Goal: Find specific page/section: Find specific page/section

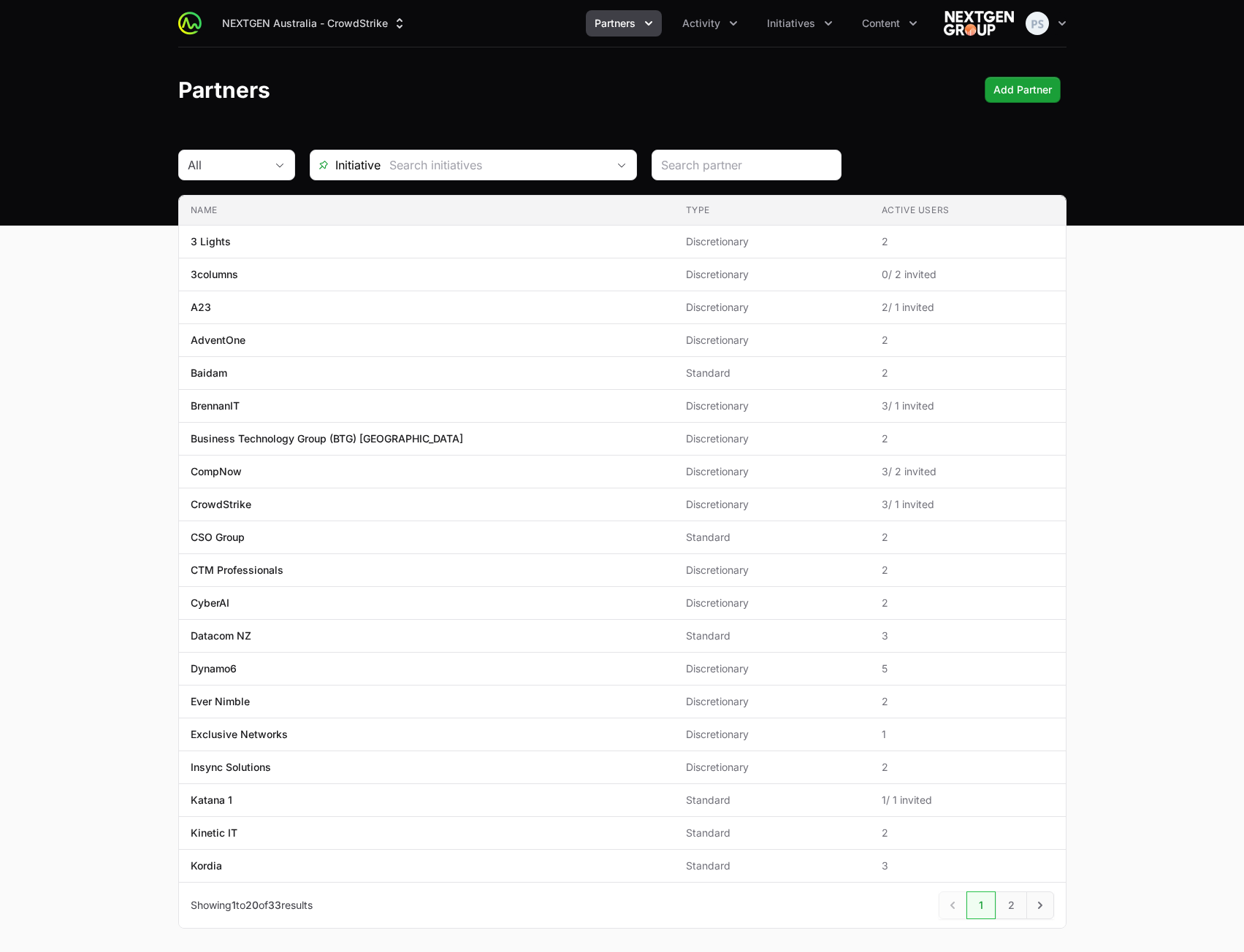
click at [1106, 360] on main "All Initiative Name Type Active Users Name 3 Lights Type Discretionary Active U…" at bounding box center [622, 557] width 1244 height 814
click at [1117, 355] on main "All Initiative Name Type Active Users Name 3 Lights Type Discretionary Active U…" at bounding box center [622, 557] width 1244 height 814
click at [571, 89] on div "Partners Add Partner" at bounding box center [623, 90] width 889 height 26
click at [579, 88] on div "Partners Add Partner" at bounding box center [623, 90] width 889 height 26
click at [1191, 246] on main "All Initiative Name Type Active Users Name 3 Lights Type Discretionary Active U…" at bounding box center [622, 557] width 1244 height 814
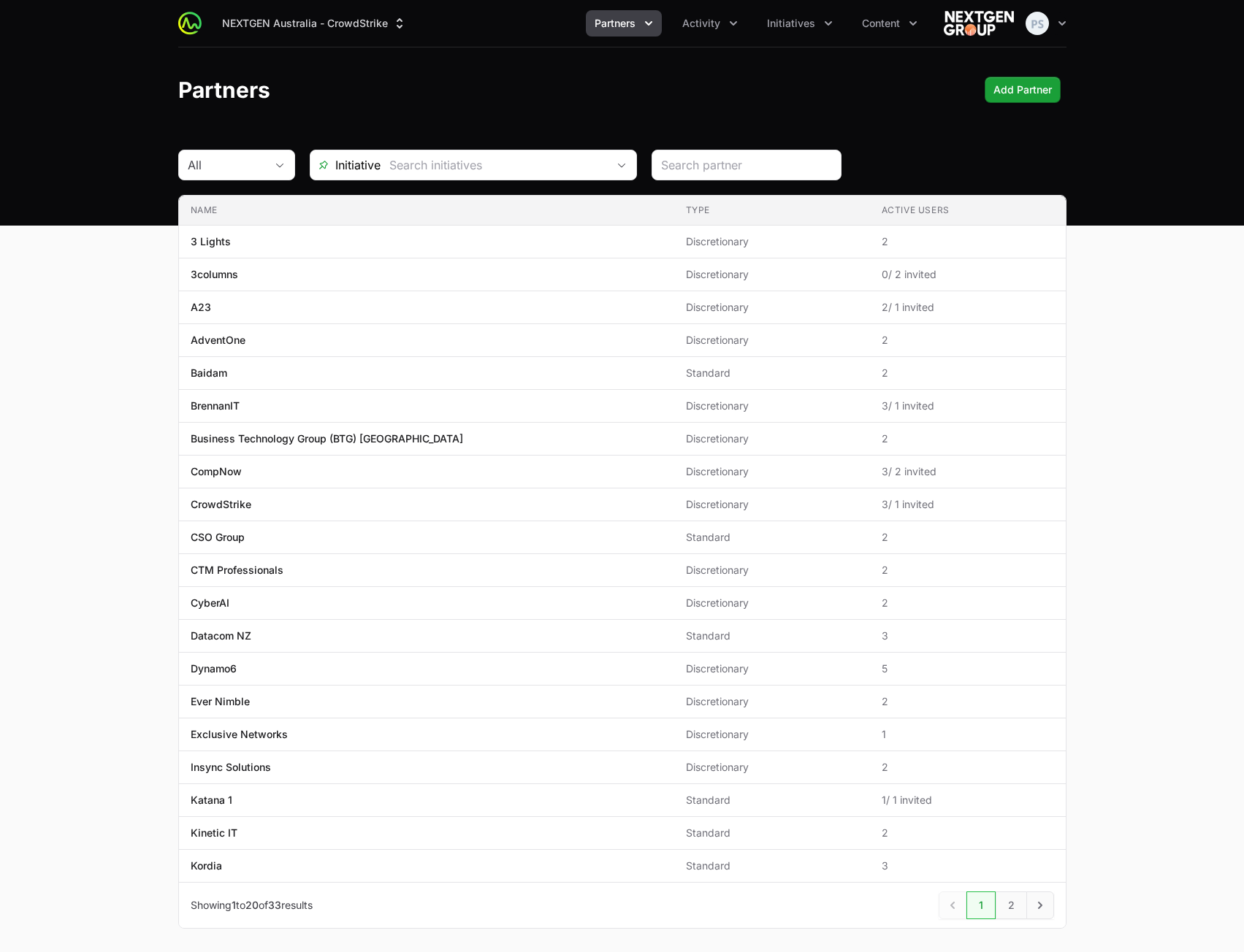
click at [813, 108] on header "Partners Add Partner" at bounding box center [622, 90] width 1244 height 85
click at [669, 25] on ul "Partners Activity Initiatives Content" at bounding box center [756, 23] width 341 height 26
click at [701, 25] on span "Activity" at bounding box center [701, 23] width 38 height 15
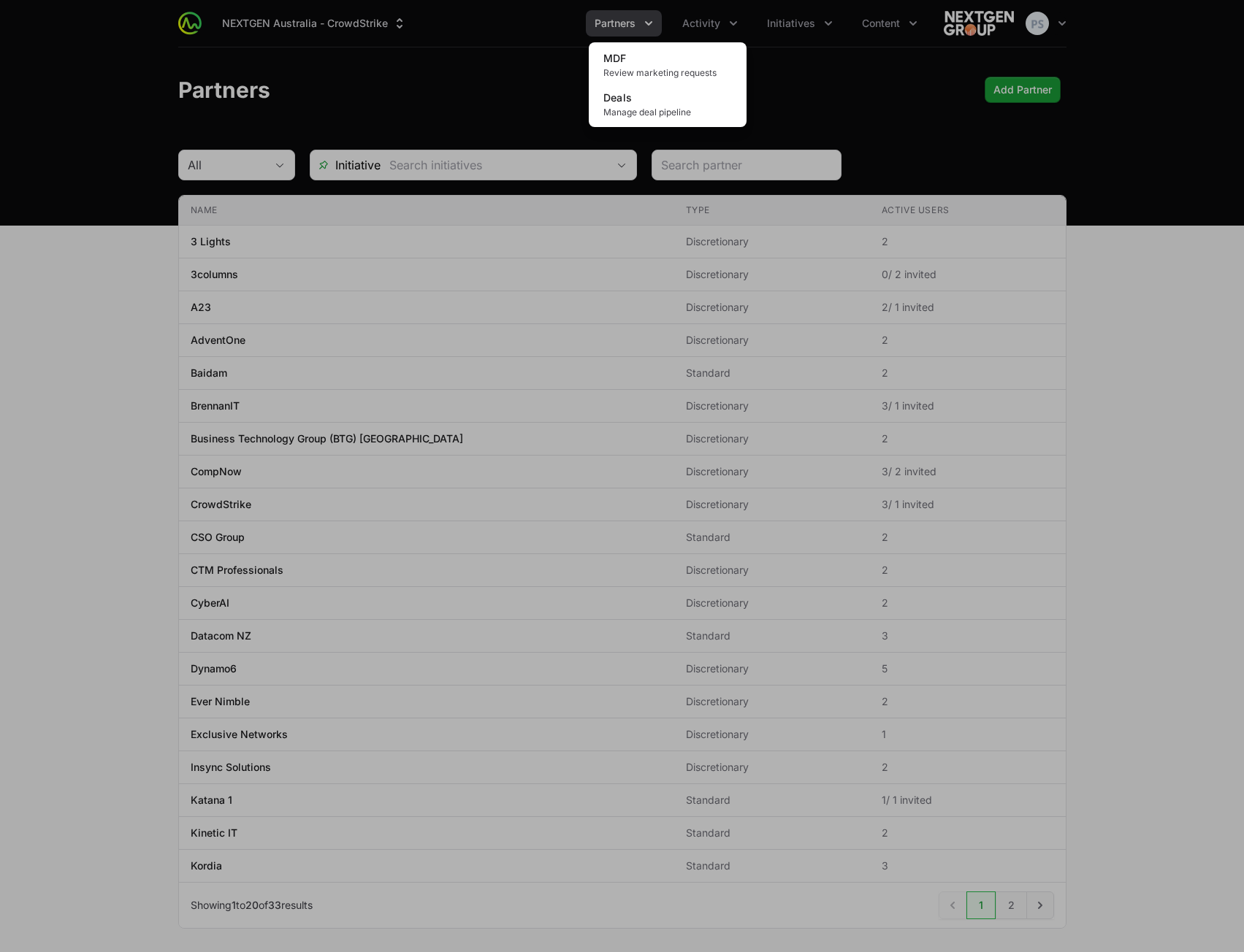
click at [491, 72] on div "Activity menu" at bounding box center [622, 476] width 1244 height 952
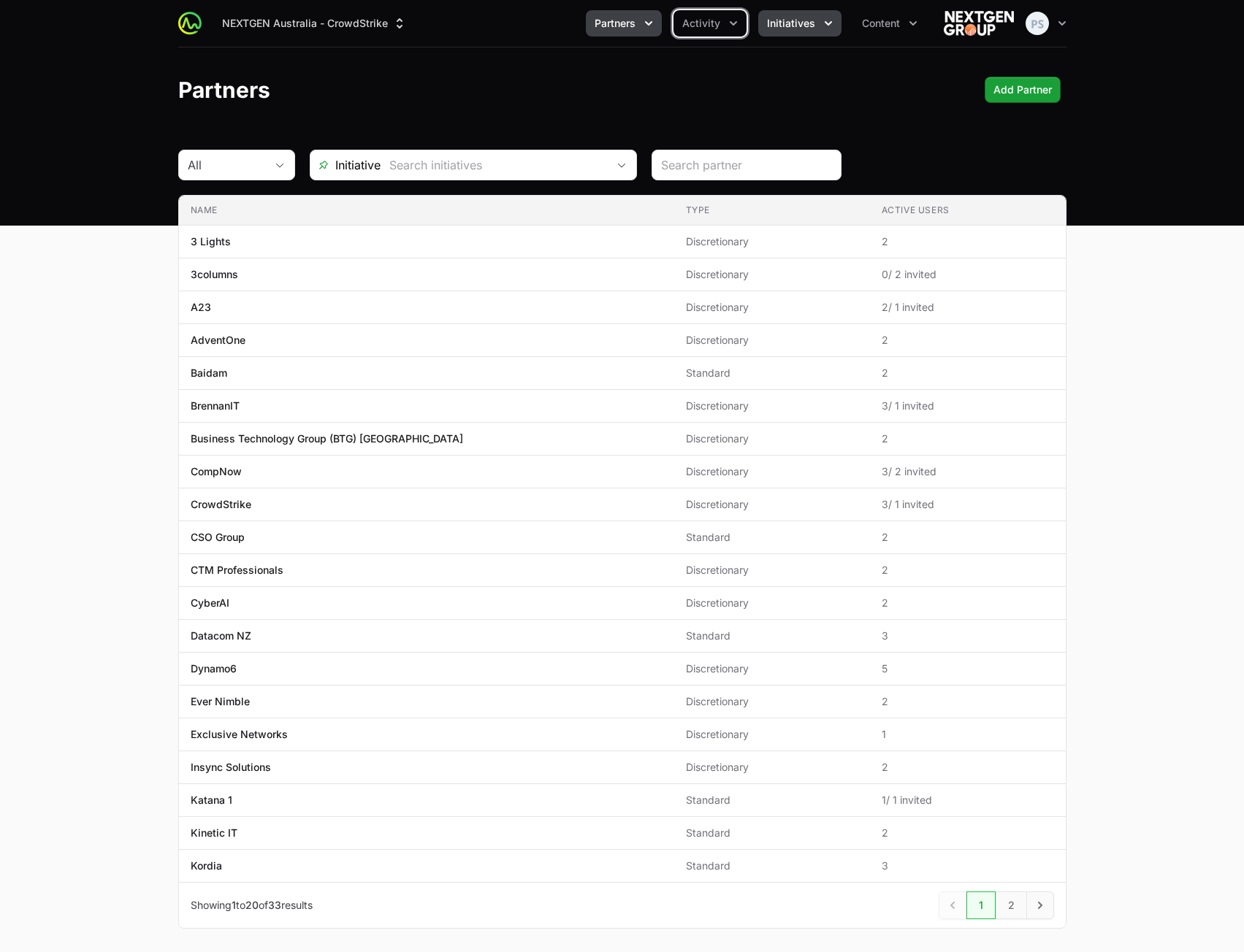
click at [817, 31] on button "Initiatives" at bounding box center [800, 23] width 84 height 26
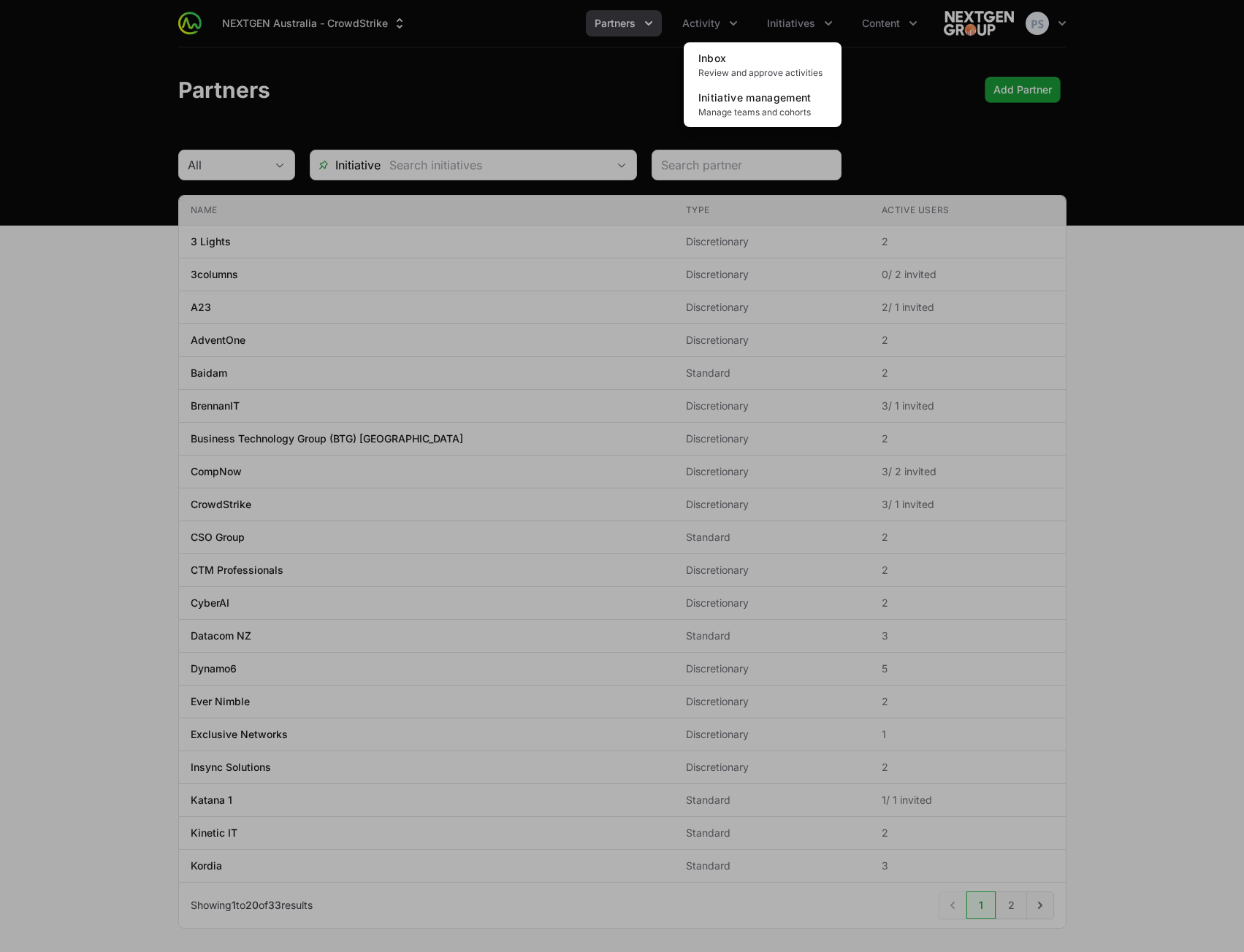
drag, startPoint x: 461, startPoint y: 81, endPoint x: 512, endPoint y: 72, distance: 51.8
click at [464, 82] on div "Initiatives menu" at bounding box center [622, 476] width 1244 height 952
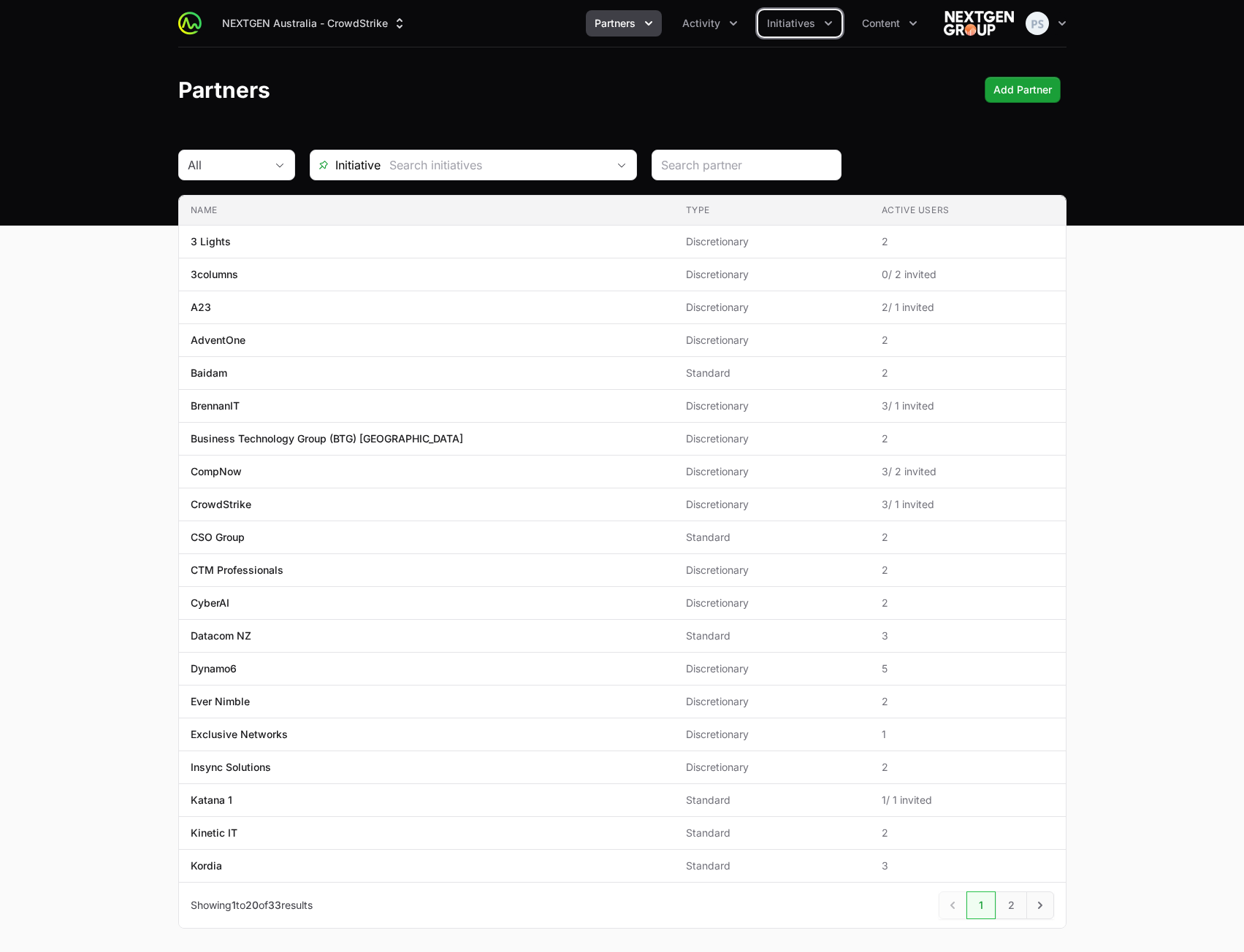
click at [612, 34] on button "Partners" at bounding box center [624, 23] width 76 height 26
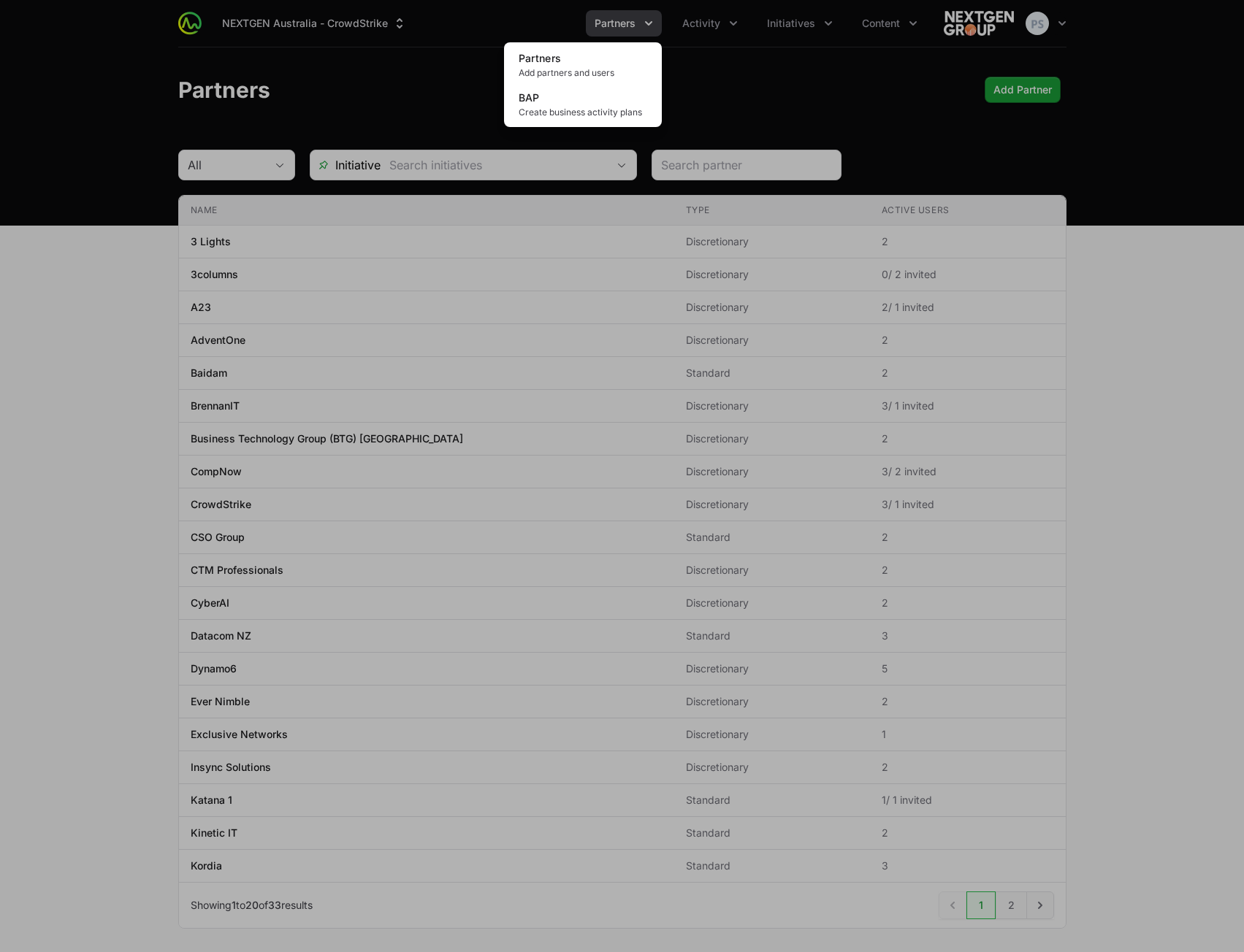
click at [427, 66] on div "Partners menu" at bounding box center [622, 476] width 1244 height 952
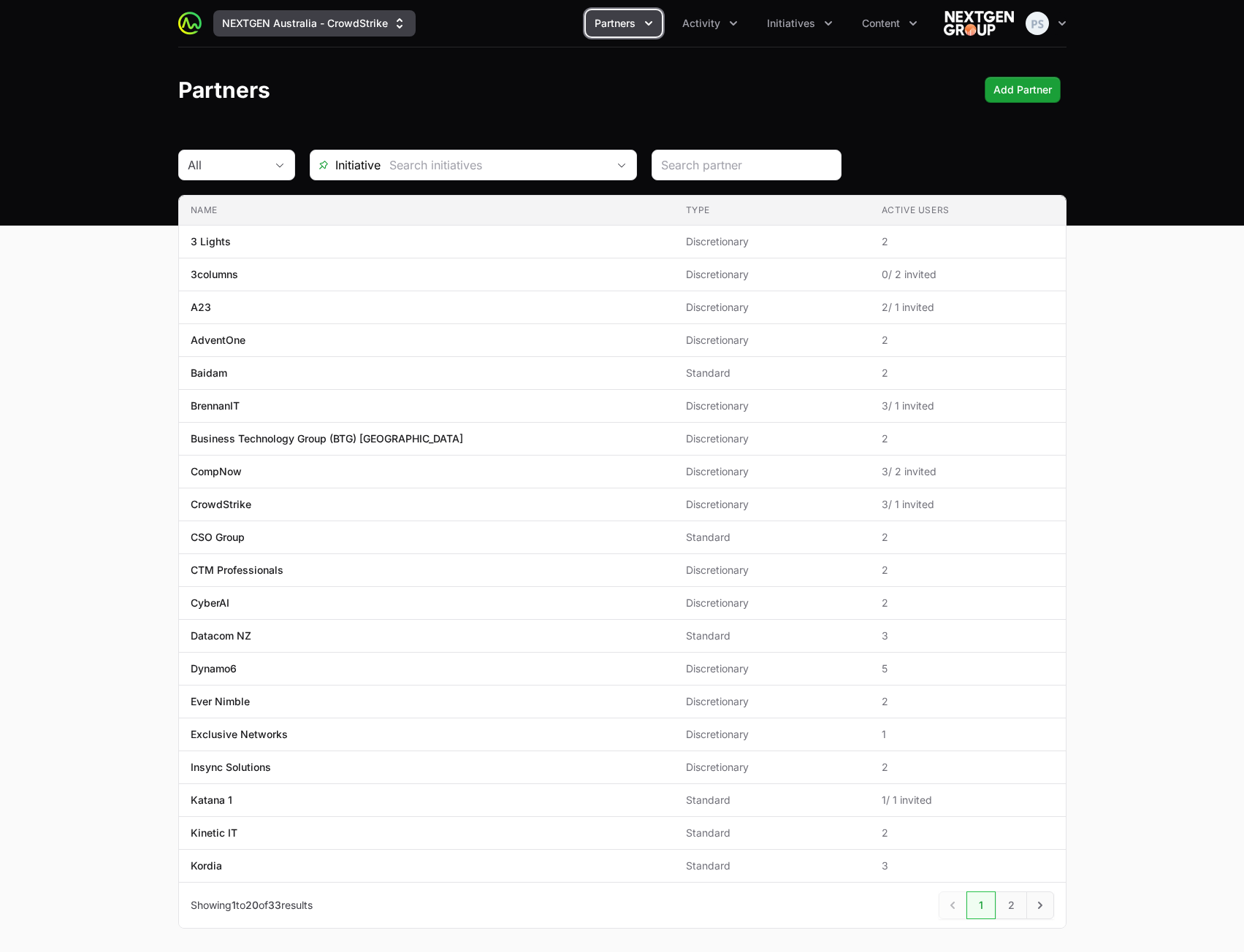
click at [333, 26] on button "NEXTGEN Australia - CrowdStrike" at bounding box center [314, 23] width 203 height 26
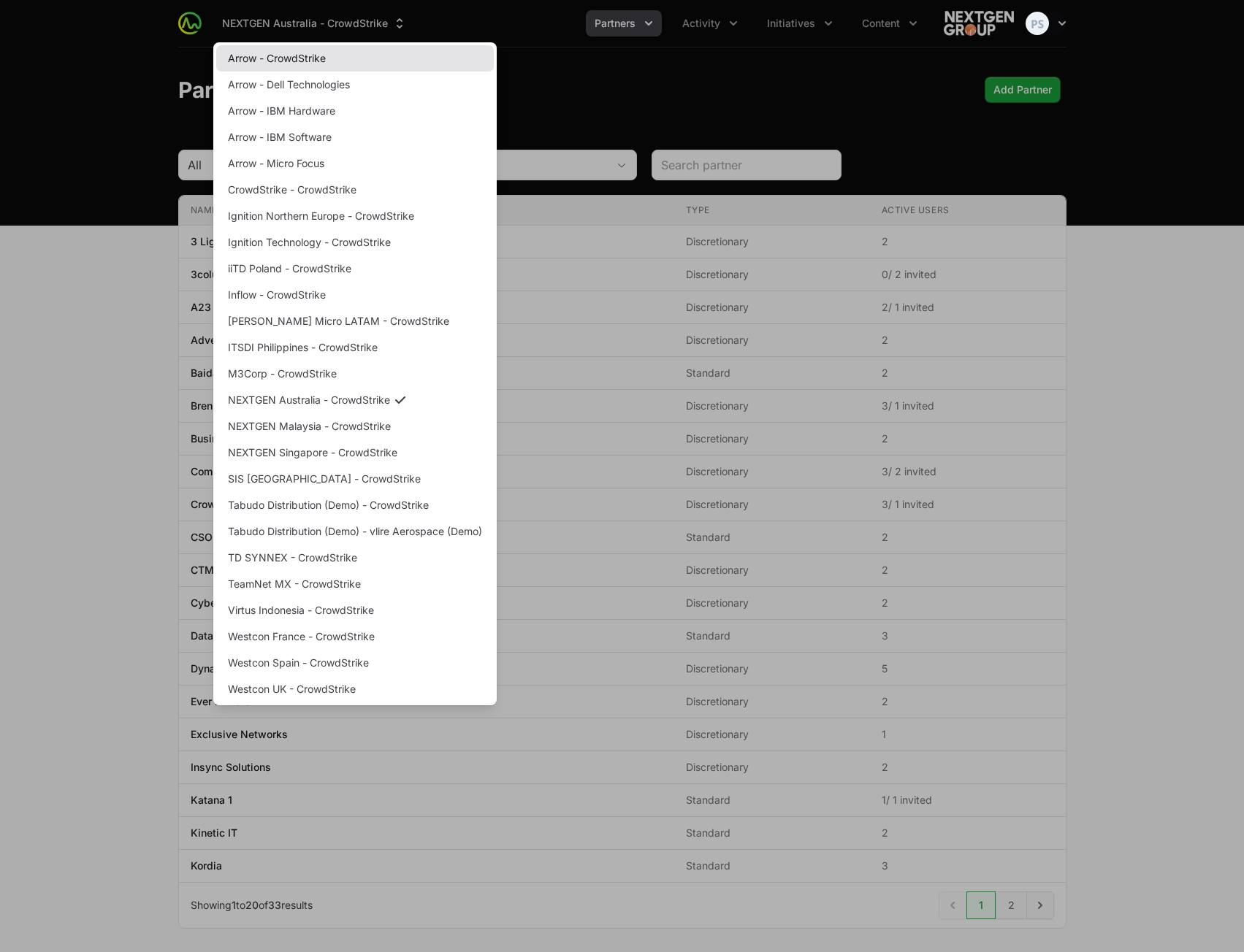
click at [368, 59] on link "Arrow - CrowdStrike" at bounding box center [355, 58] width 278 height 26
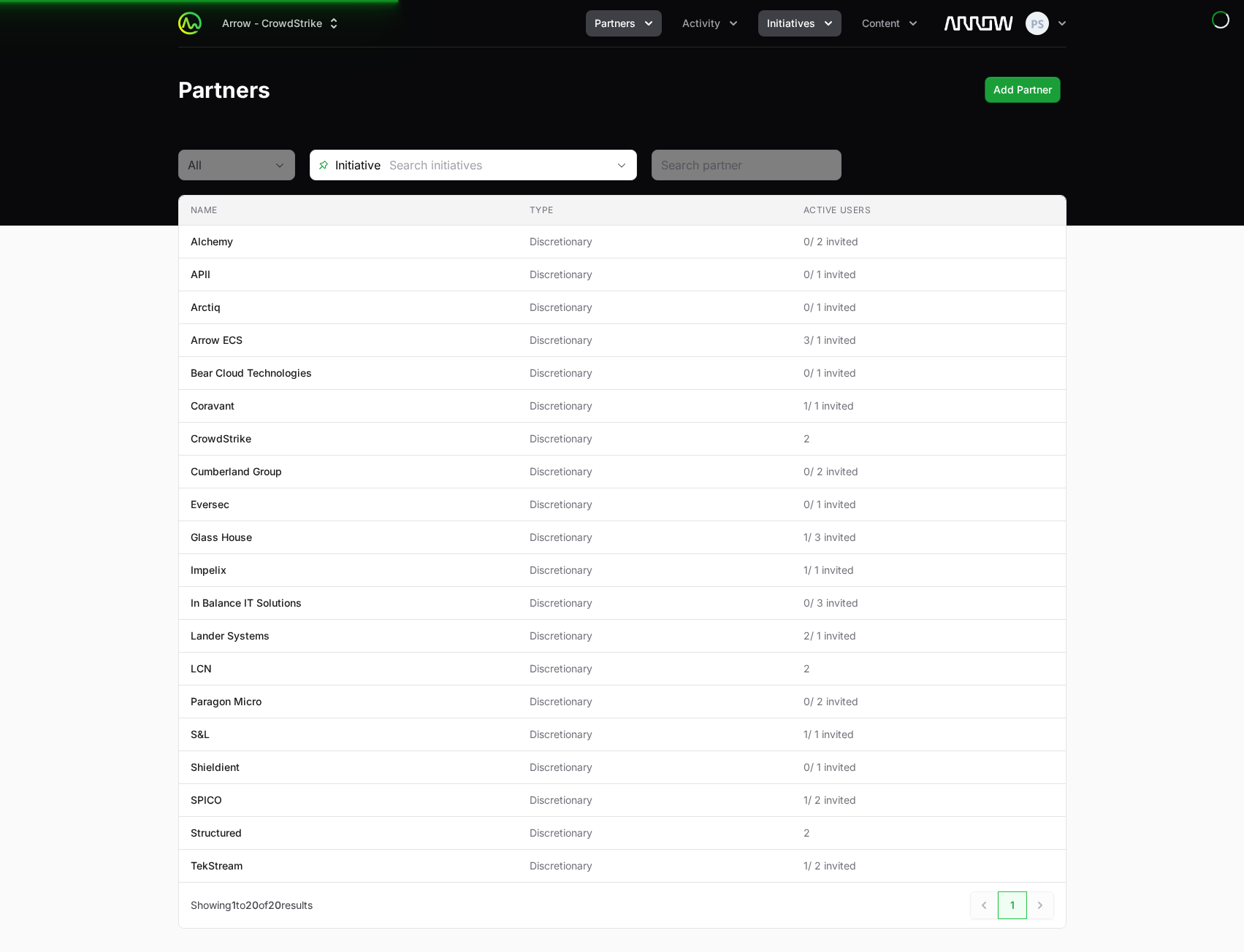
click at [795, 24] on span "Initiatives" at bounding box center [791, 23] width 48 height 15
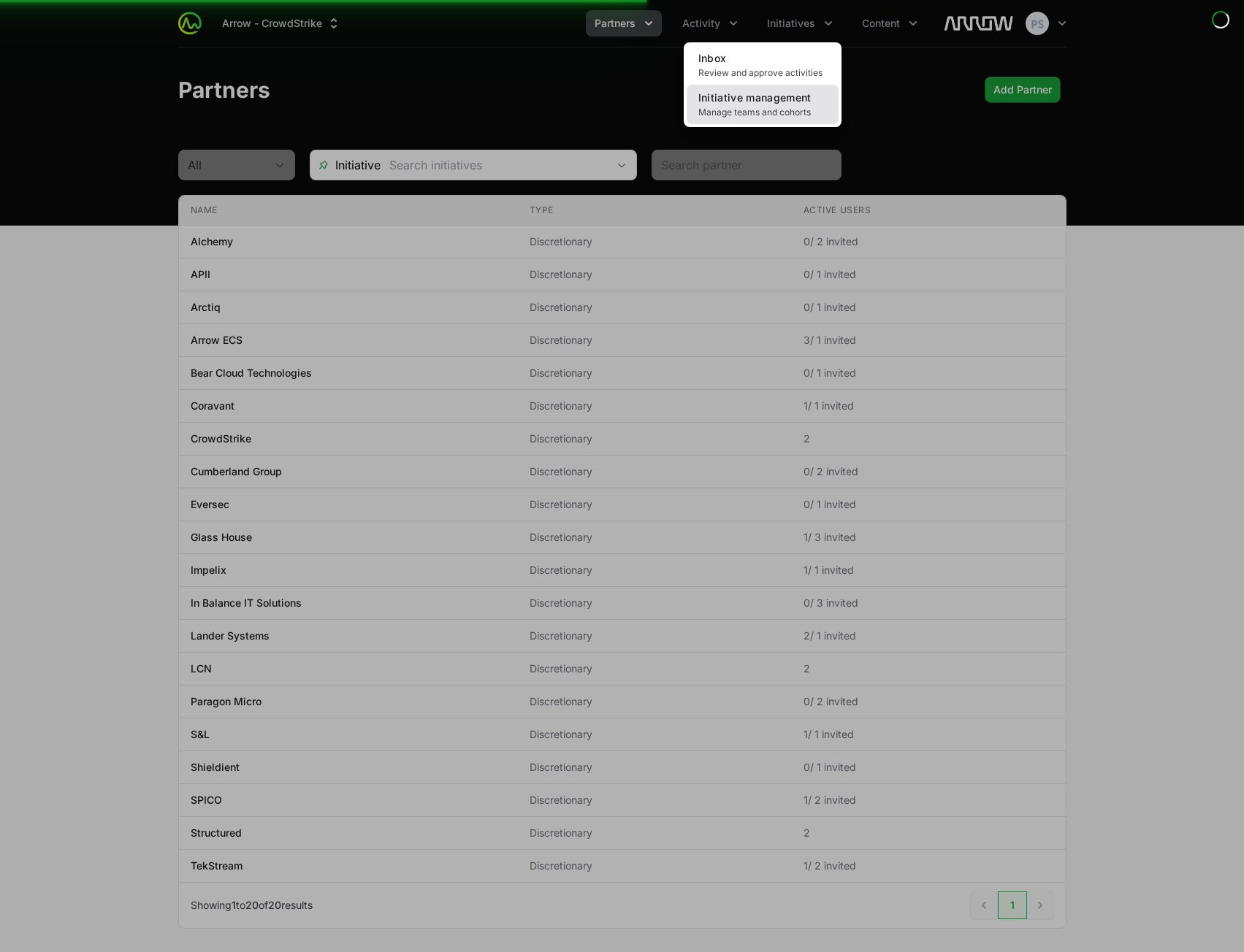
click at [794, 100] on span "Initiative management" at bounding box center [754, 97] width 113 height 12
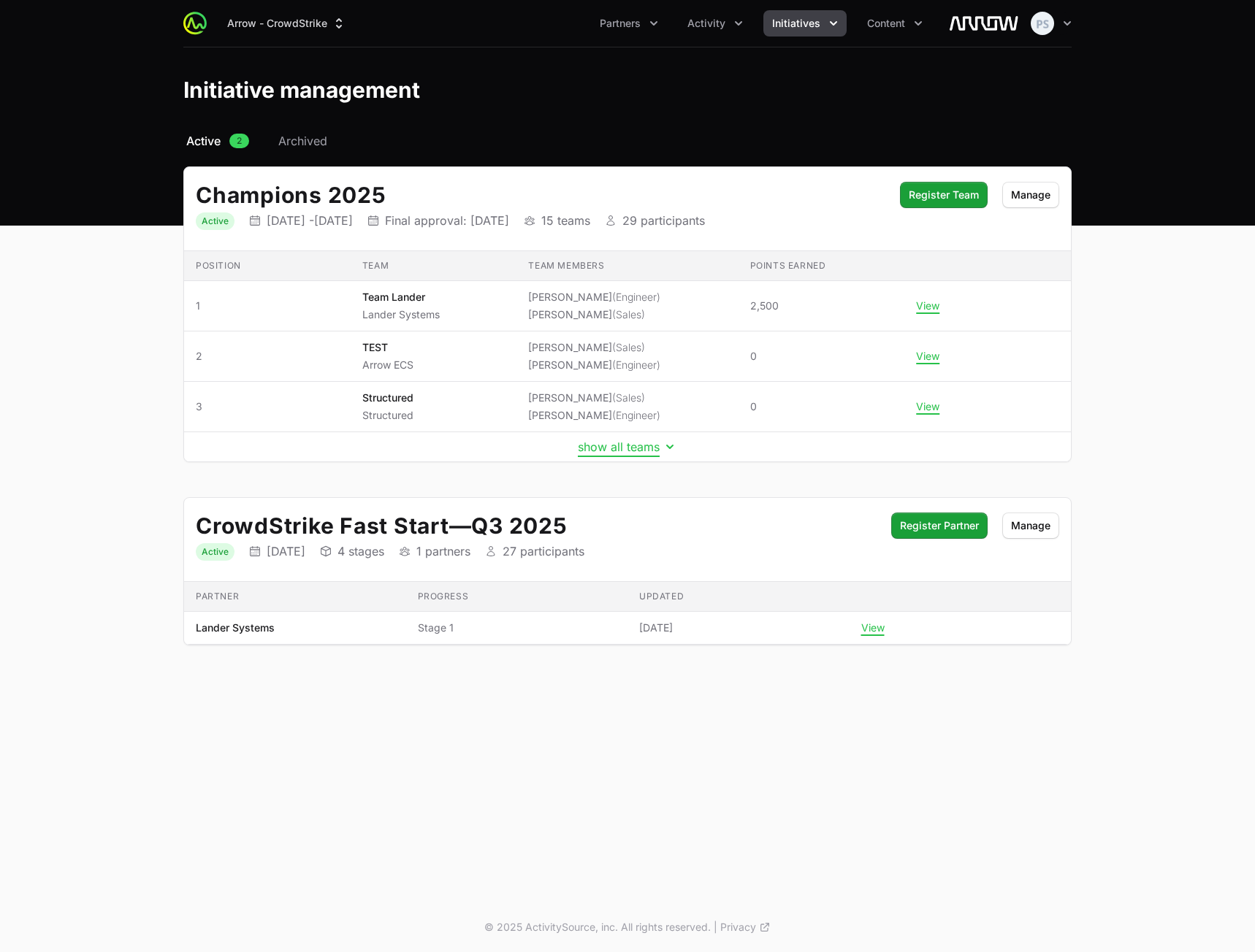
click at [636, 449] on button "show all teams" at bounding box center [627, 447] width 99 height 15
